Goal: Transaction & Acquisition: Purchase product/service

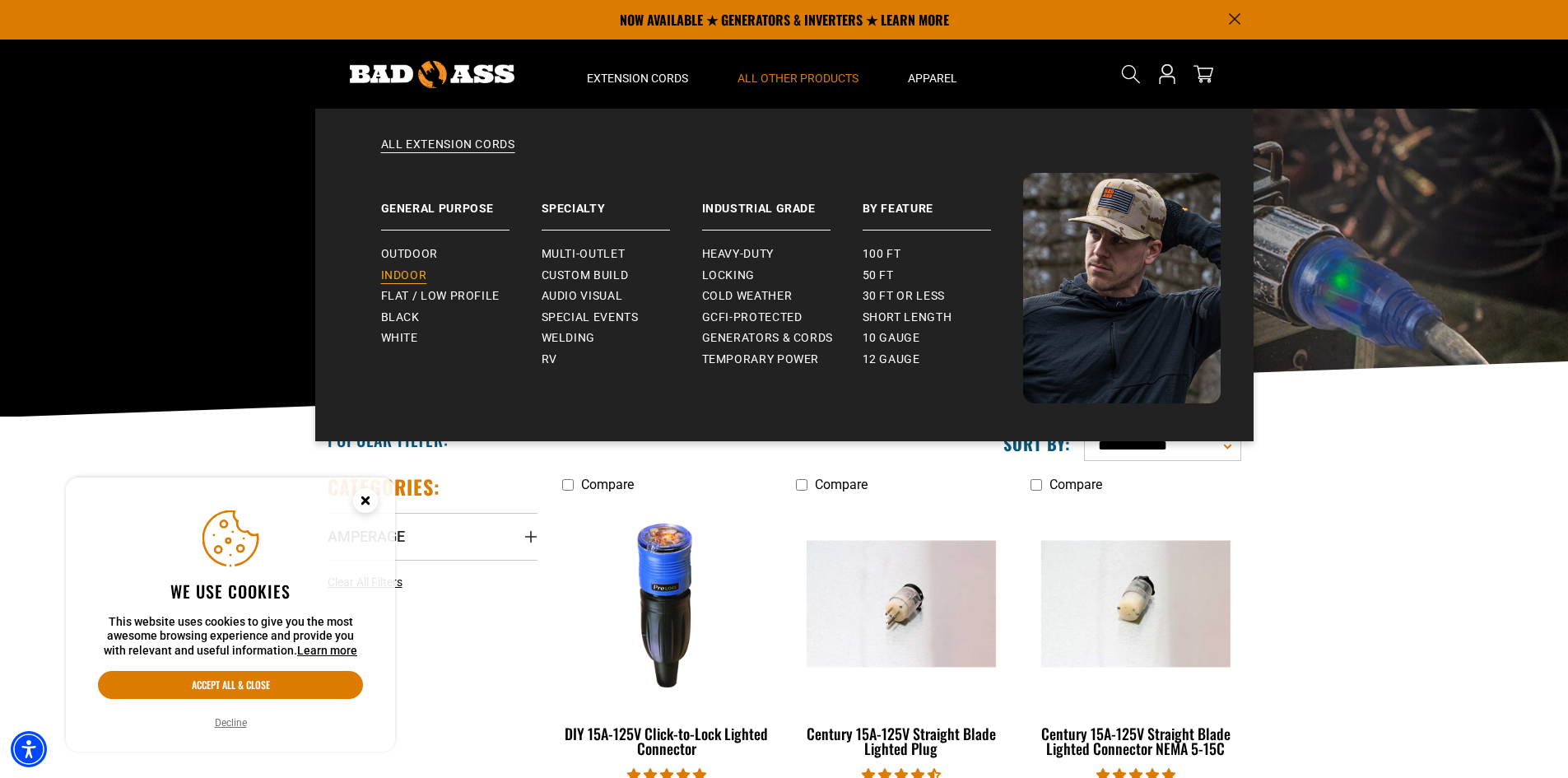
click at [406, 273] on span "Indoor" at bounding box center [404, 276] width 46 height 15
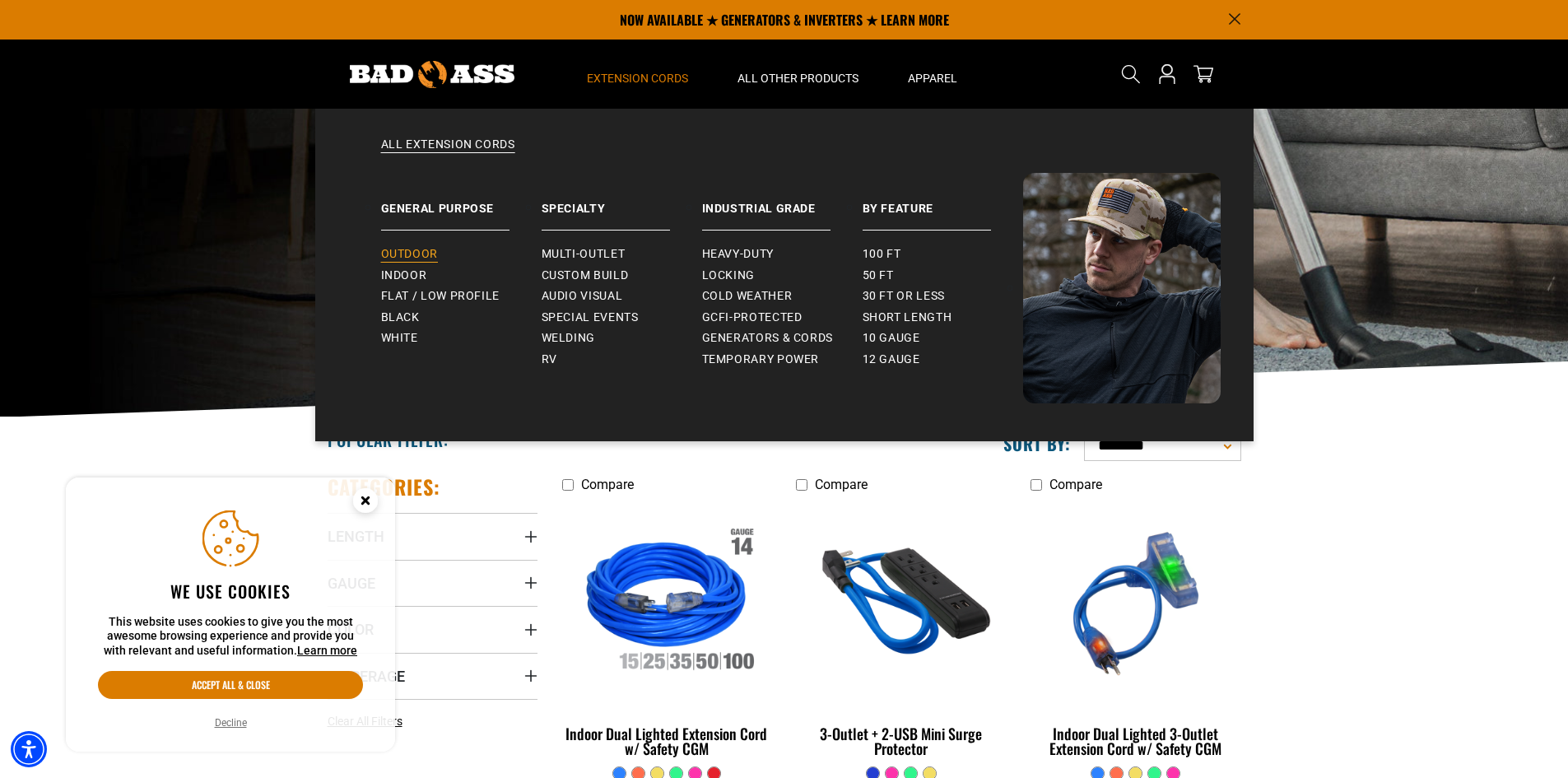
click at [424, 251] on span "Outdoor" at bounding box center [410, 254] width 56 height 15
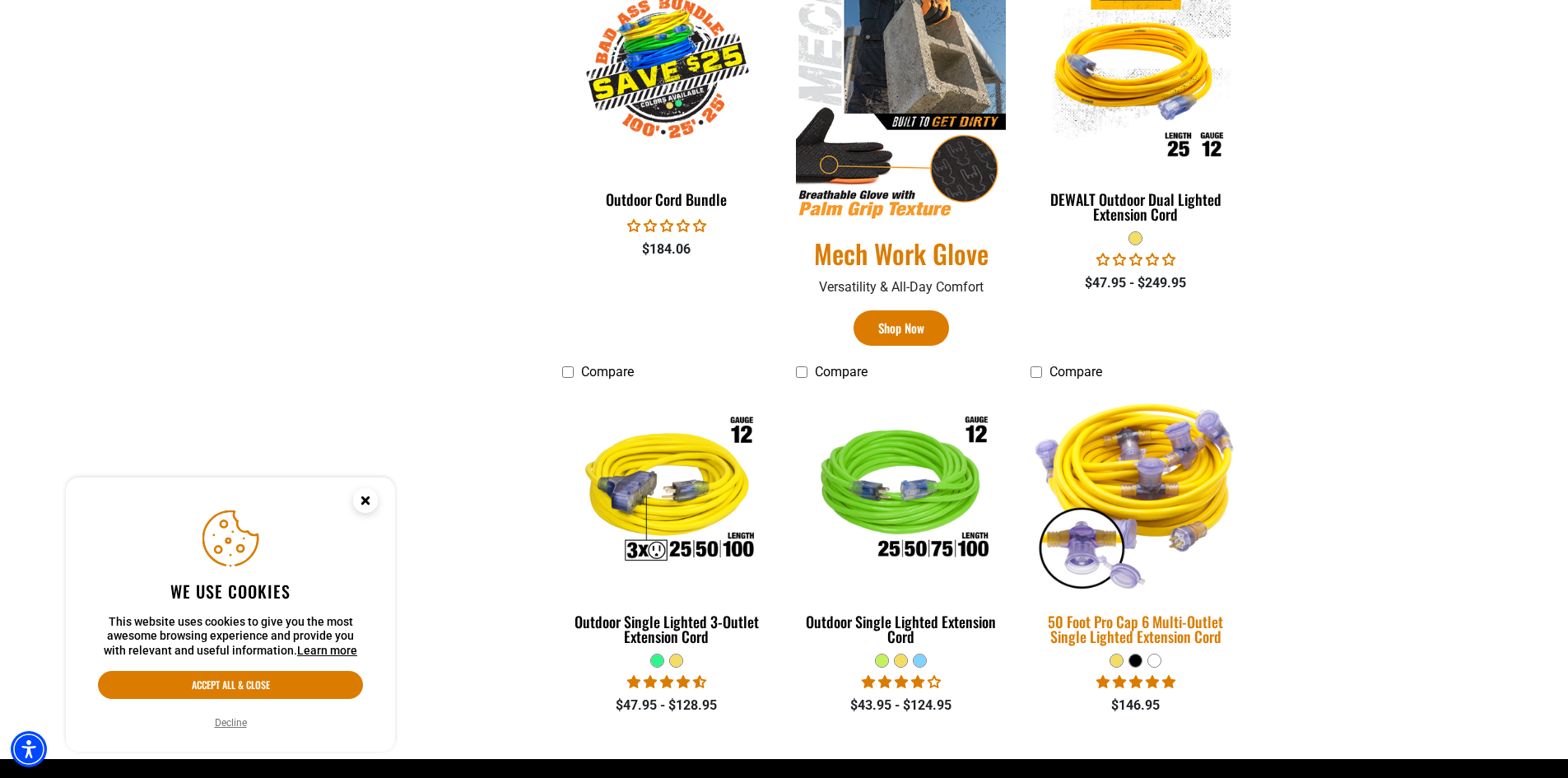
scroll to position [988, 0]
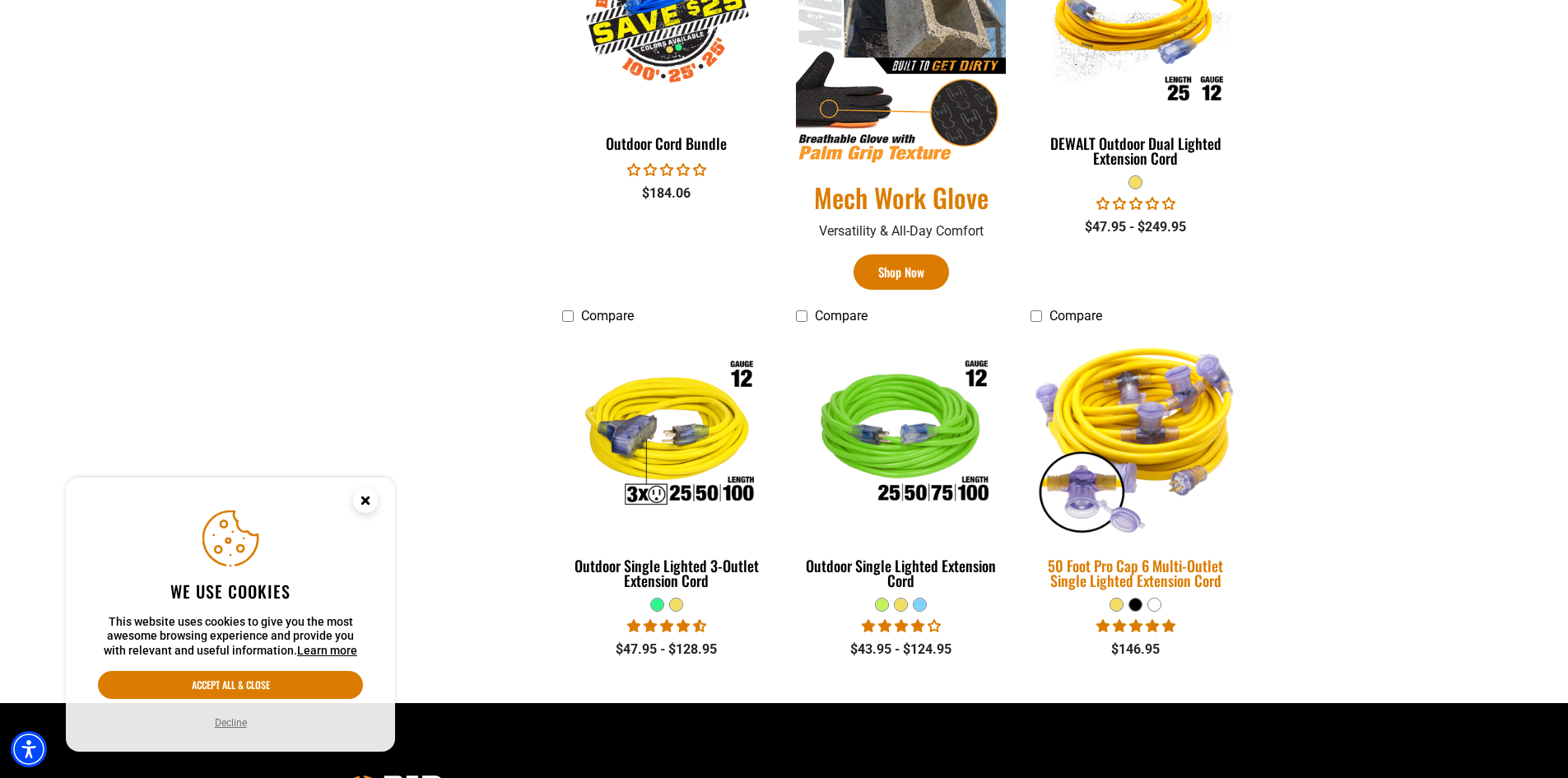
click at [1177, 438] on img at bounding box center [1135, 435] width 230 height 210
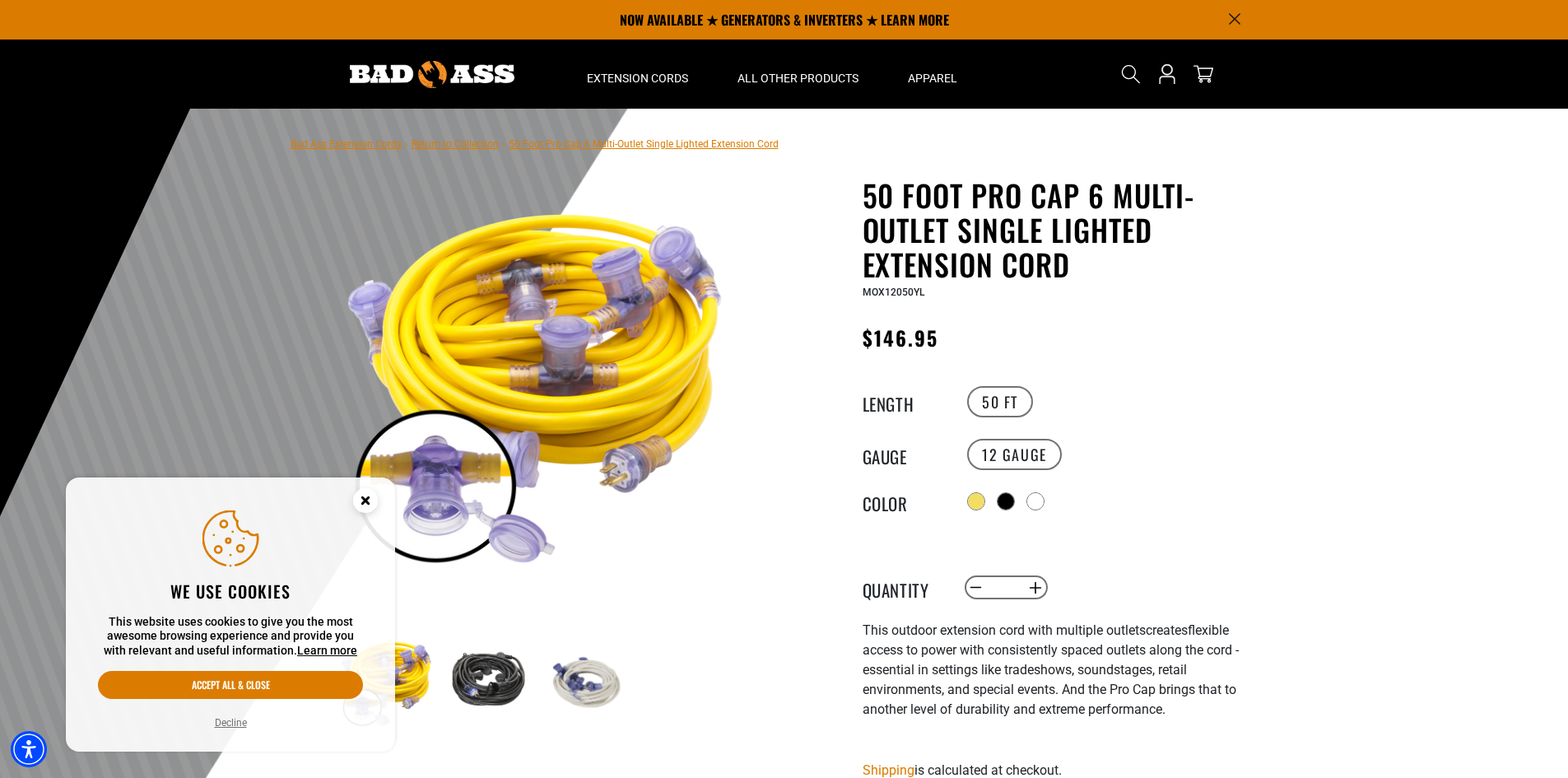
click at [543, 434] on img at bounding box center [537, 380] width 397 height 397
click at [368, 502] on icon "Close this option" at bounding box center [365, 500] width 5 height 5
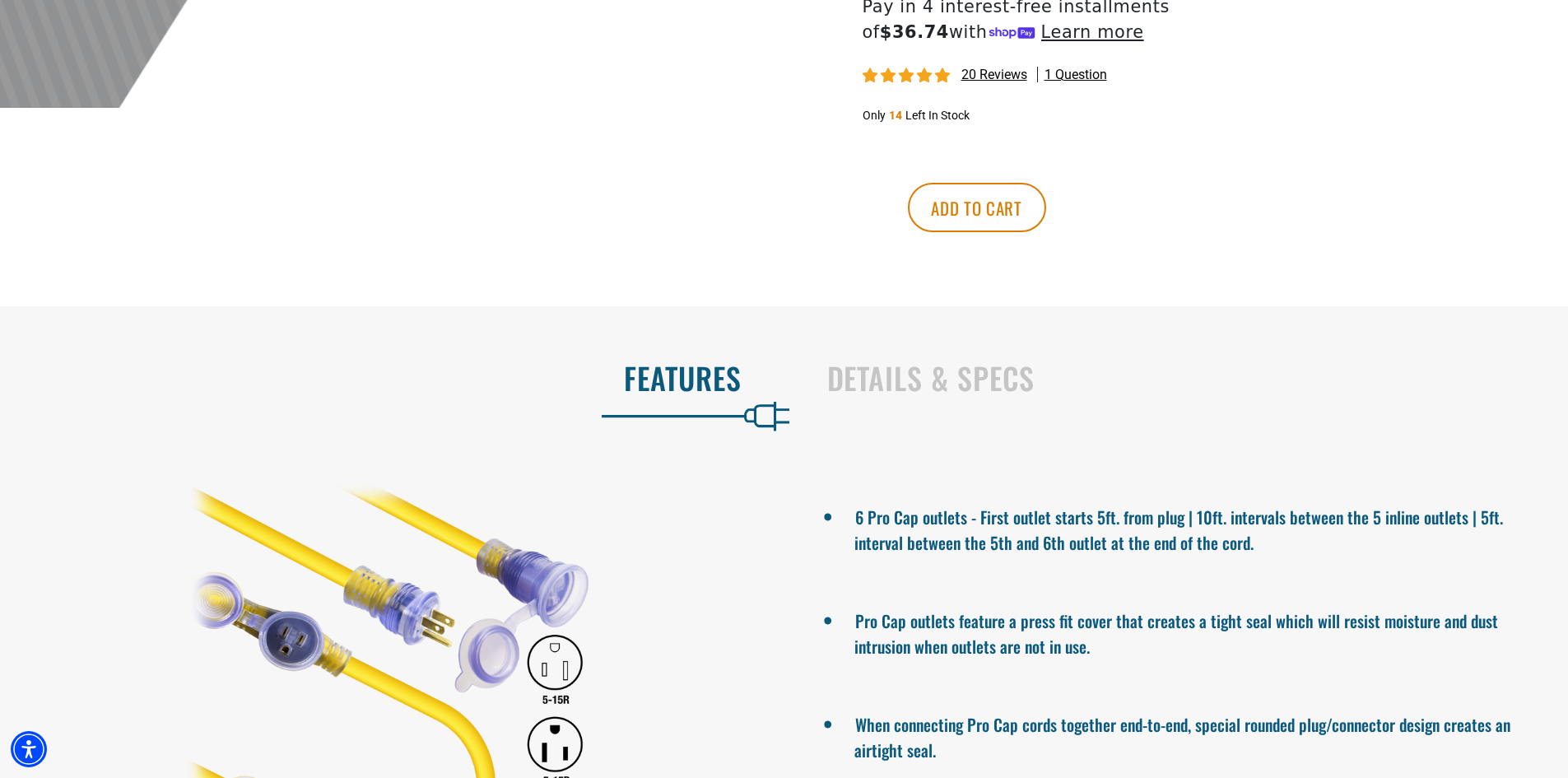
scroll to position [824, 0]
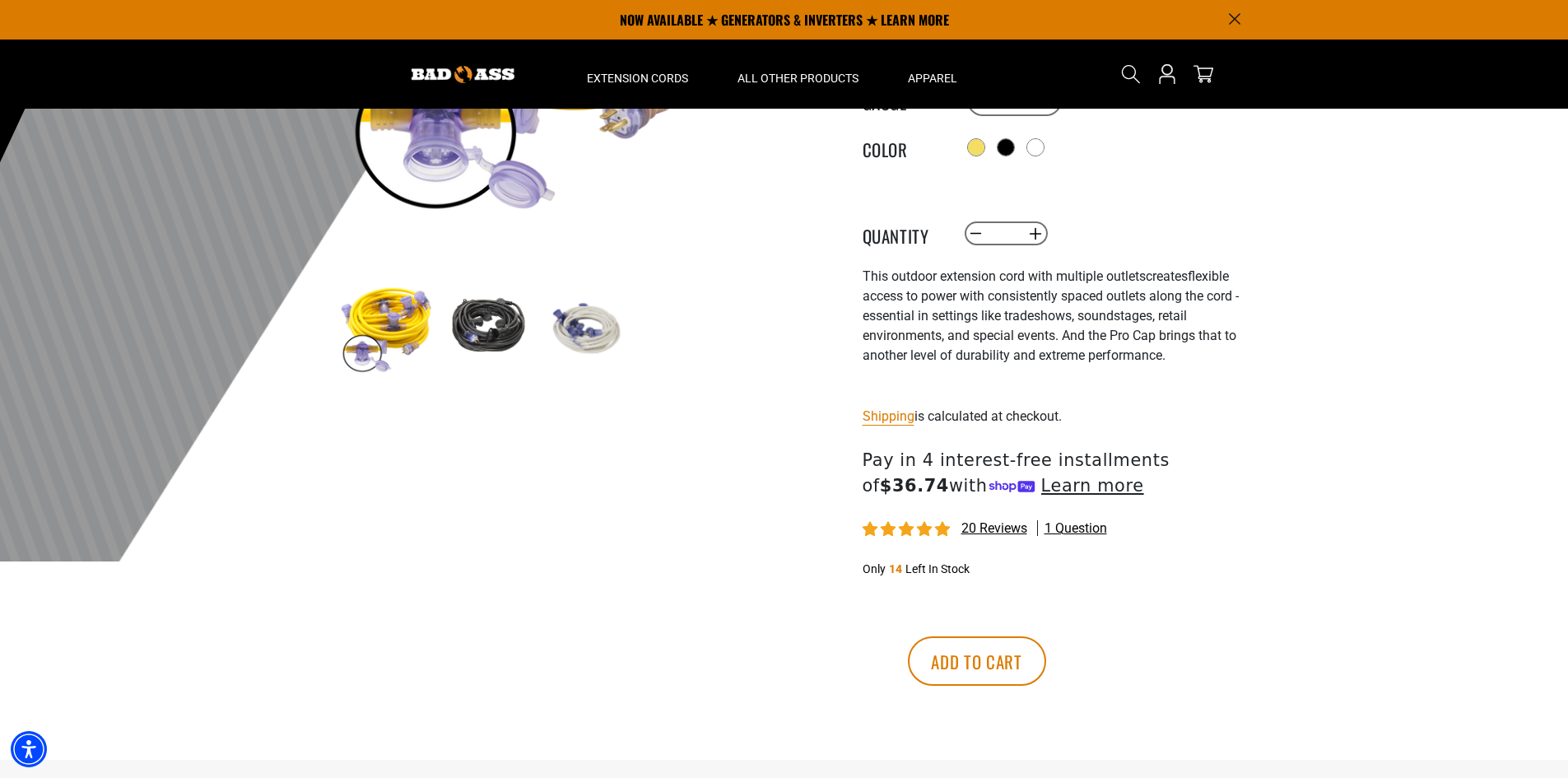
scroll to position [82, 0]
